Goal: Transaction & Acquisition: Purchase product/service

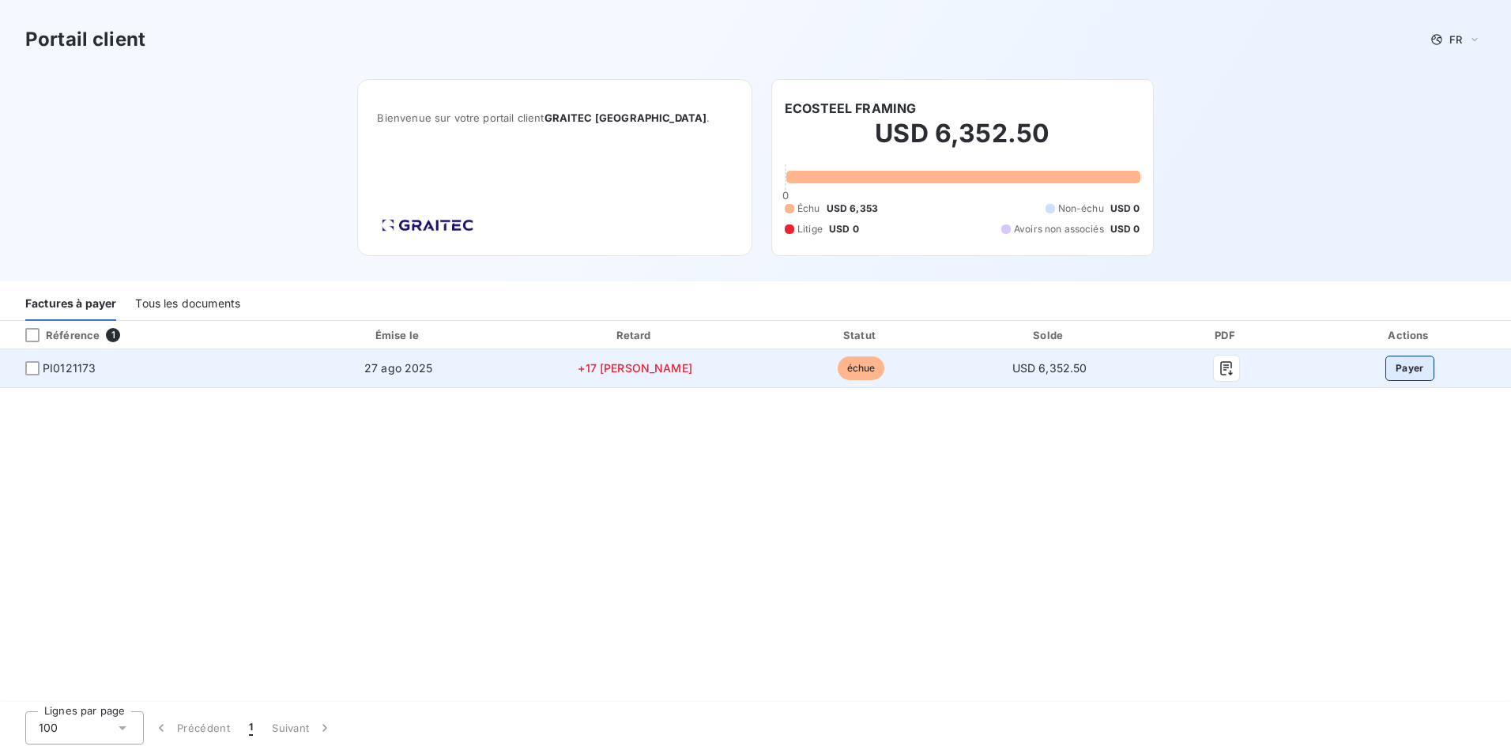
click at [1398, 367] on button "Payer" at bounding box center [1409, 368] width 49 height 25
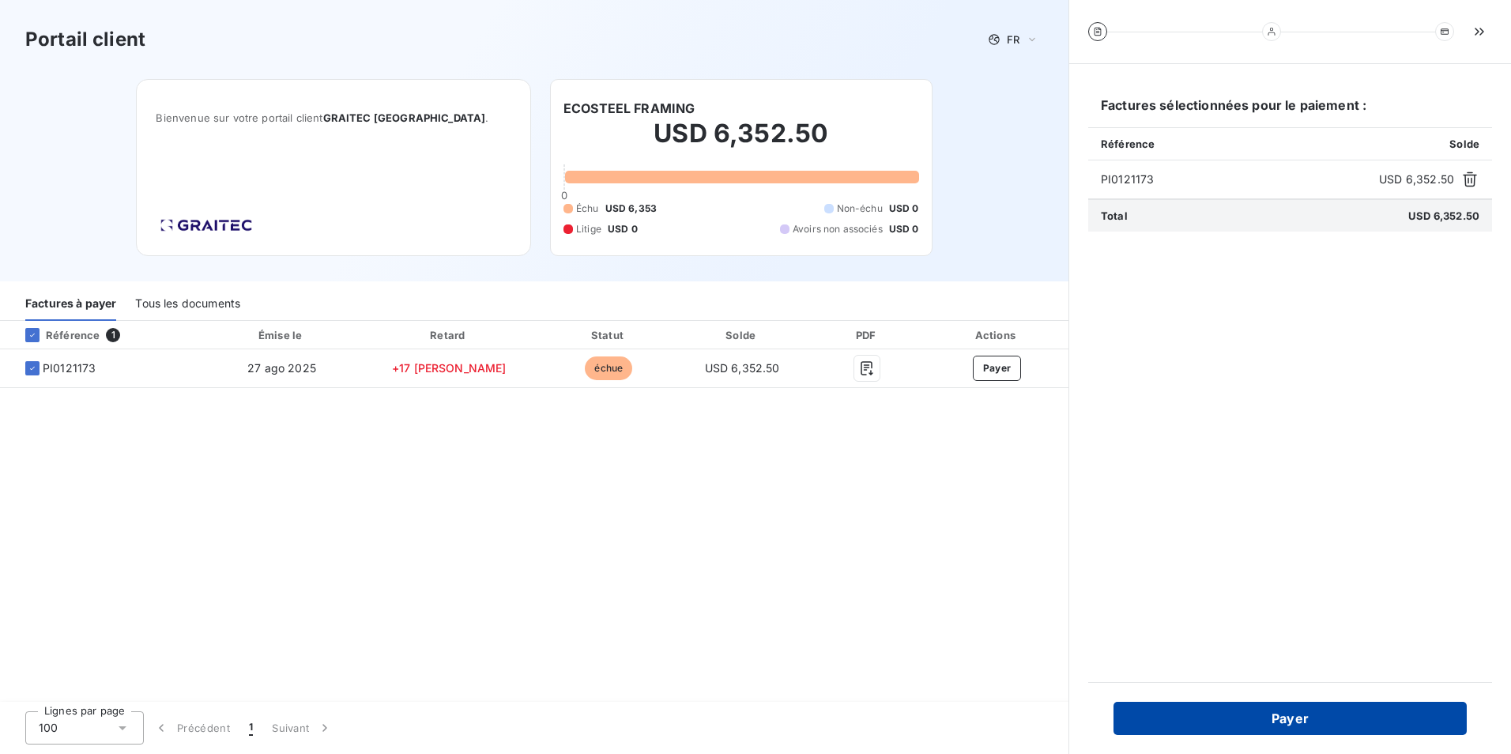
click at [1166, 709] on button "Payer" at bounding box center [1289, 718] width 353 height 33
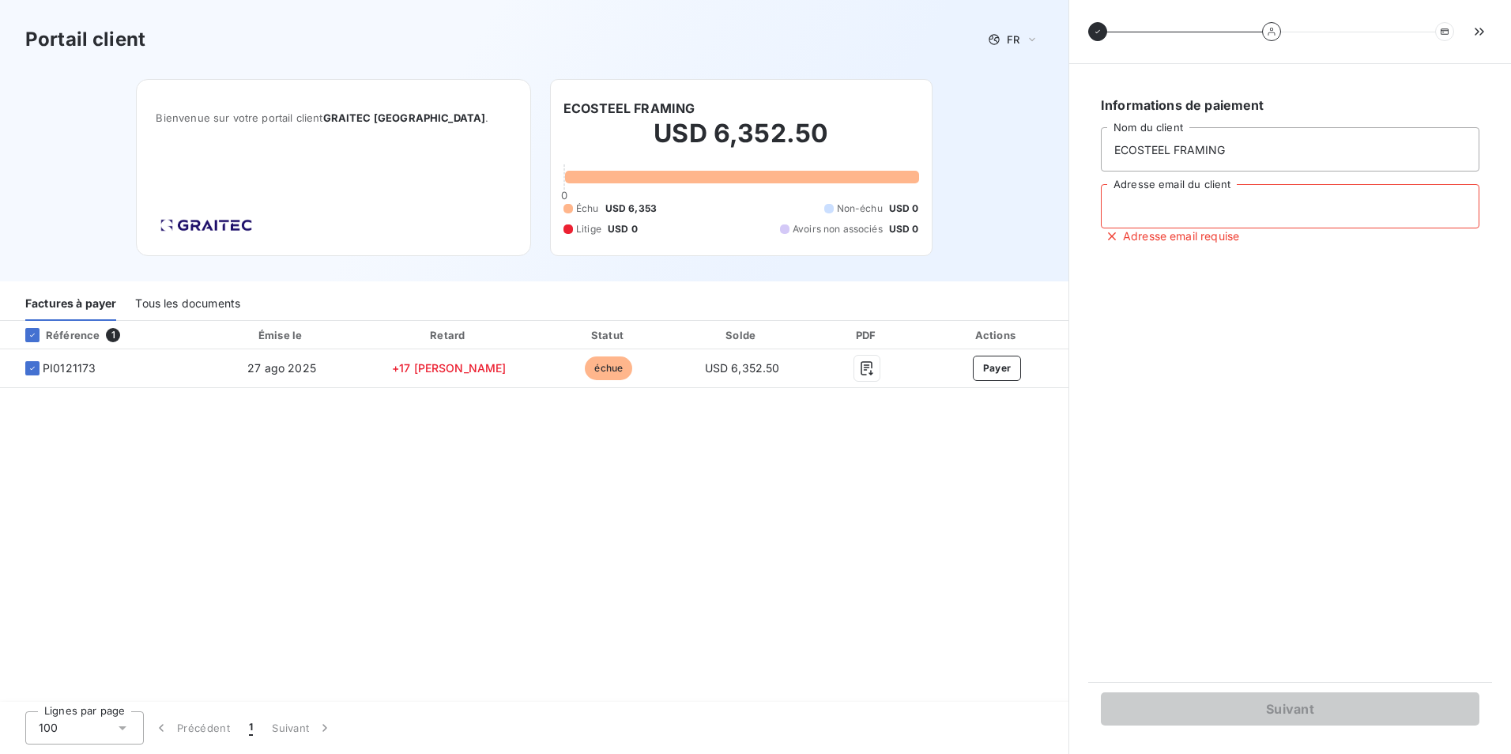
click at [1166, 210] on input "Adresse email du client" at bounding box center [1290, 206] width 378 height 44
type input "[EMAIL_ADDRESS][DOMAIN_NAME]"
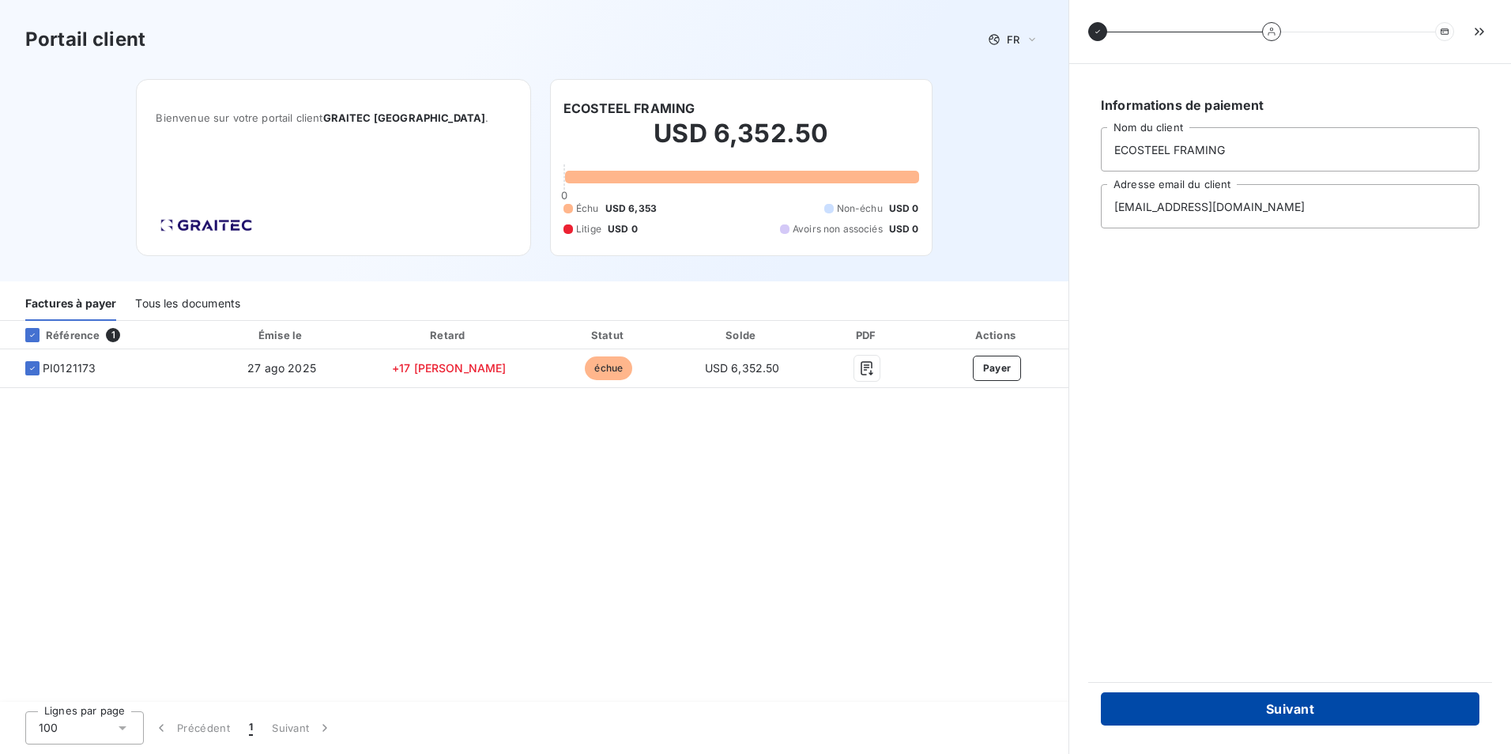
click at [1222, 703] on button "Suivant" at bounding box center [1290, 708] width 378 height 33
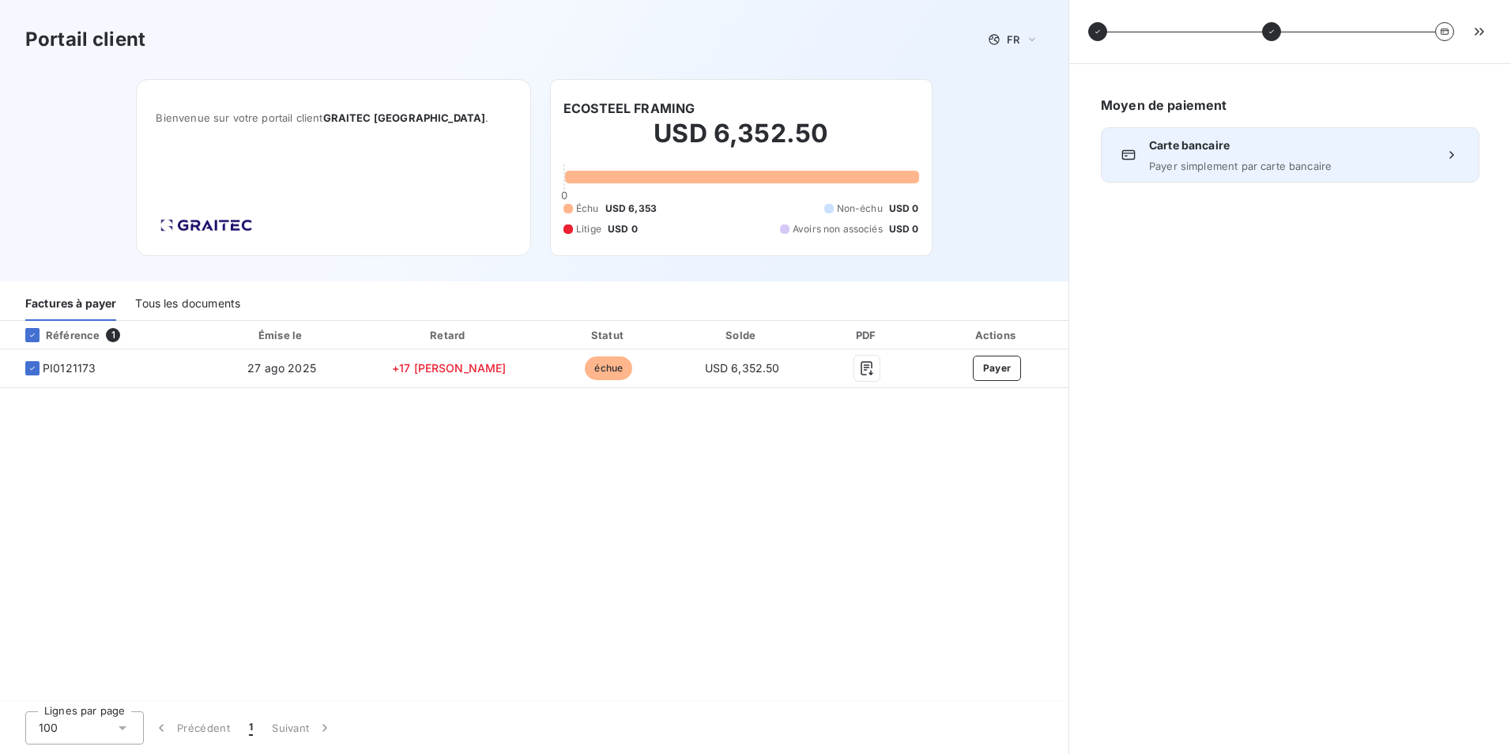
click at [1323, 163] on span "Payer simplement par carte bancaire" at bounding box center [1290, 166] width 282 height 13
